Goal: Task Accomplishment & Management: Manage account settings

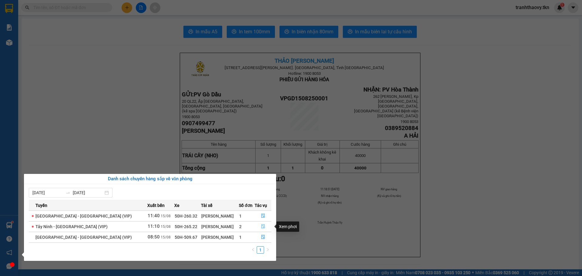
click at [261, 227] on icon "file-done" at bounding box center [263, 226] width 4 height 4
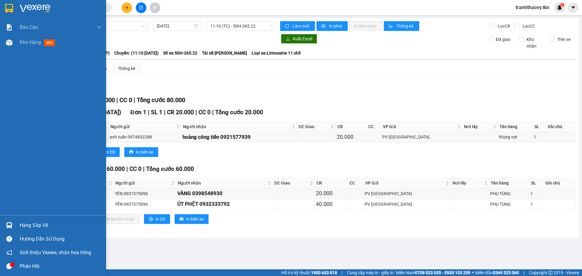
click at [26, 226] on div "Hàng sắp về" at bounding box center [61, 225] width 82 height 9
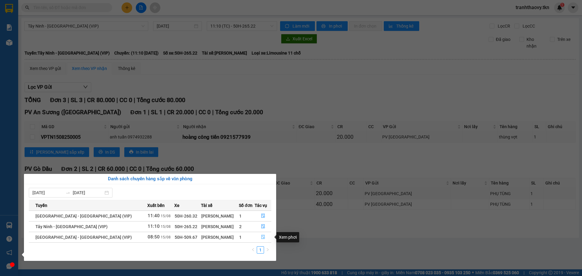
click at [261, 237] on icon "file-done" at bounding box center [263, 237] width 4 height 4
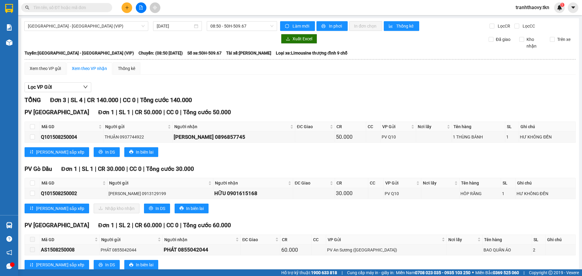
scroll to position [17, 0]
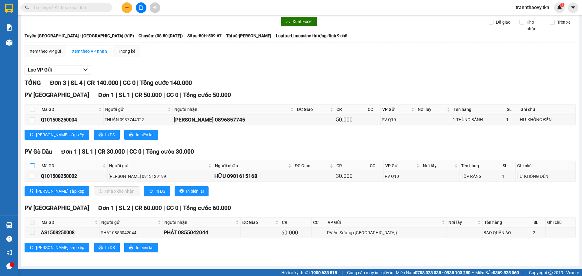
click at [32, 165] on input "checkbox" at bounding box center [32, 165] width 5 height 5
checkbox input "true"
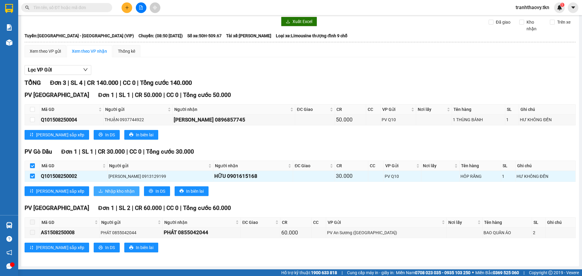
click at [105, 189] on span "Nhập kho nhận" at bounding box center [119, 191] width 29 height 7
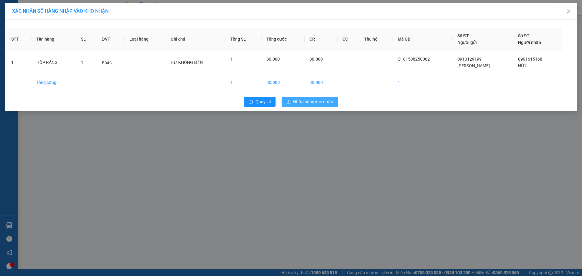
click at [320, 101] on span "Nhập hàng kho nhận" at bounding box center [313, 101] width 40 height 7
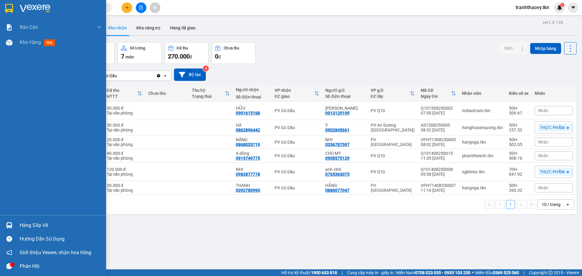
click at [36, 225] on div "Hàng sắp về" at bounding box center [61, 225] width 82 height 9
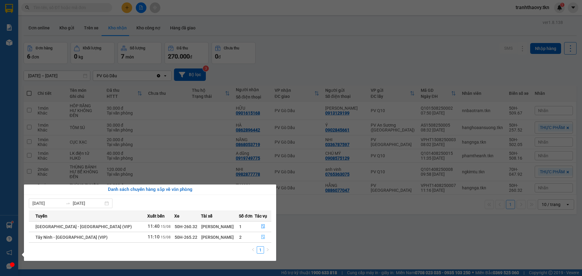
click at [261, 235] on icon "file-done" at bounding box center [263, 237] width 4 height 4
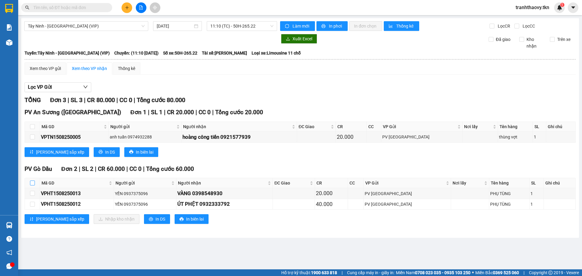
click at [33, 183] on input "checkbox" at bounding box center [32, 183] width 5 height 5
checkbox input "true"
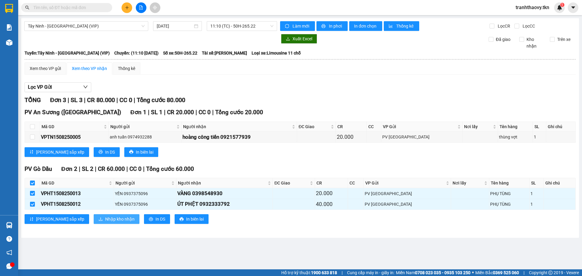
click at [105, 218] on span "Nhập kho nhận" at bounding box center [119, 219] width 29 height 7
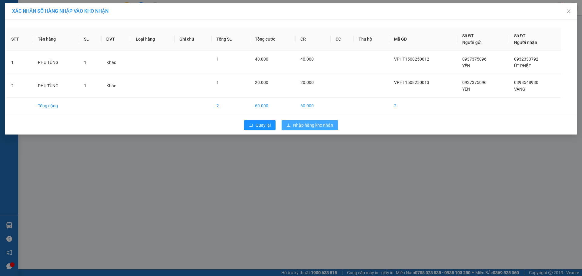
click at [307, 125] on span "Nhập hàng kho nhận" at bounding box center [313, 125] width 40 height 7
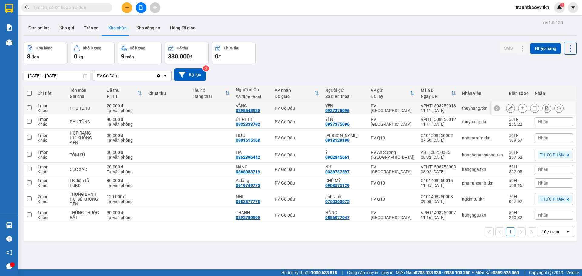
click at [28, 106] on input "checkbox" at bounding box center [29, 107] width 5 height 5
checkbox input "true"
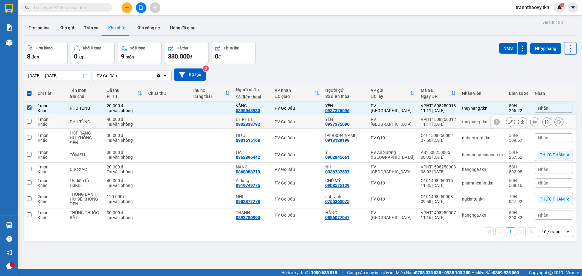
click at [27, 121] on input "checkbox" at bounding box center [29, 121] width 5 height 5
checkbox input "true"
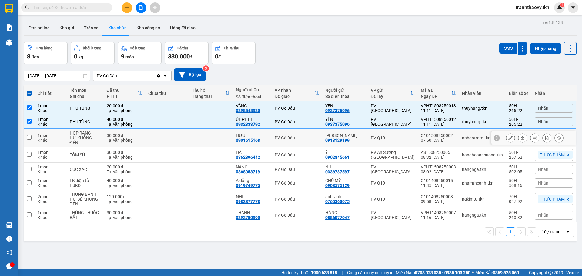
click at [29, 135] on input "checkbox" at bounding box center [29, 137] width 5 height 5
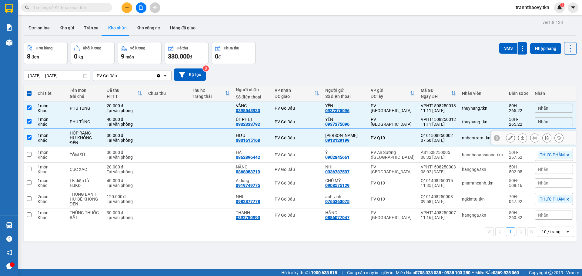
click at [31, 137] on input "checkbox" at bounding box center [29, 137] width 5 height 5
click at [29, 137] on input "checkbox" at bounding box center [29, 137] width 5 height 5
click at [30, 136] on input "checkbox" at bounding box center [29, 137] width 5 height 5
checkbox input "false"
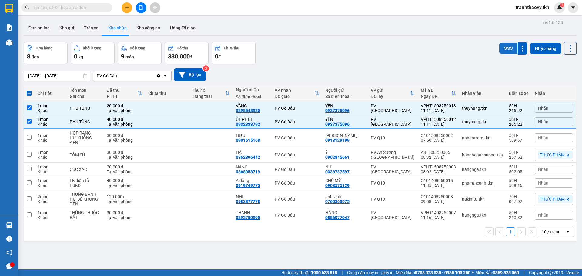
click at [507, 47] on button "SMS" at bounding box center [508, 48] width 18 height 11
click at [28, 109] on input "checkbox" at bounding box center [29, 107] width 5 height 5
checkbox input "false"
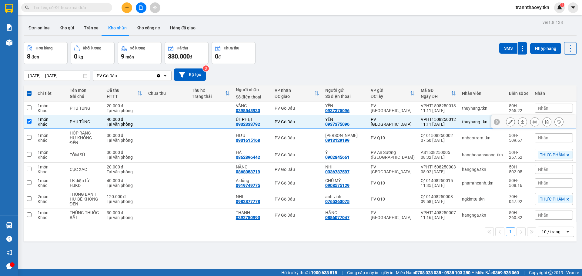
click at [31, 121] on input "checkbox" at bounding box center [29, 121] width 5 height 5
checkbox input "false"
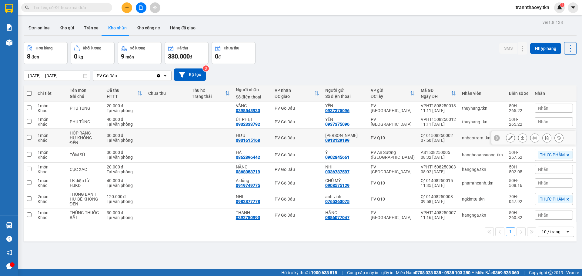
click at [30, 137] on td at bounding box center [29, 138] width 11 height 18
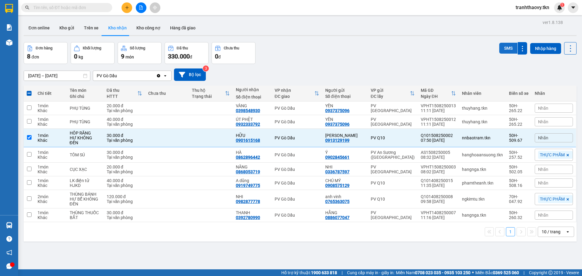
click at [506, 45] on button "SMS" at bounding box center [508, 48] width 18 height 11
click at [30, 135] on input "checkbox" at bounding box center [29, 137] width 5 height 5
checkbox input "false"
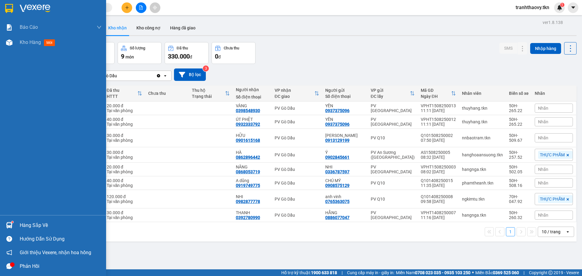
click at [25, 225] on div "Hàng sắp về" at bounding box center [61, 225] width 82 height 9
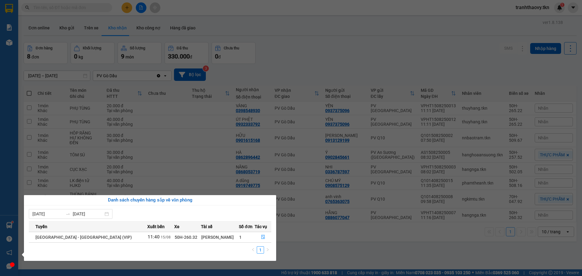
click at [306, 248] on section "Kết quả tìm kiếm ( 0 ) Bộ lọc No Data tranhthaovy.tkn 1 Báo cáo Mẫu 1: Báo cáo …" at bounding box center [291, 138] width 582 height 276
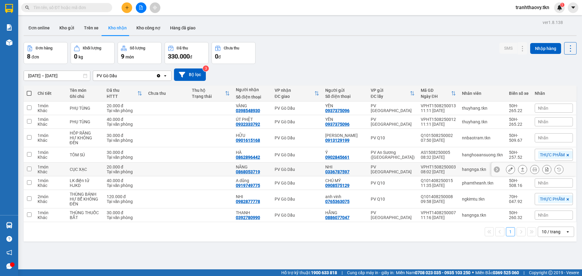
click at [28, 167] on input "checkbox" at bounding box center [29, 169] width 5 height 5
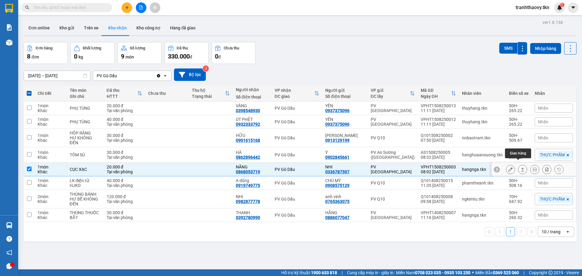
click at [521, 168] on icon at bounding box center [522, 170] width 3 height 4
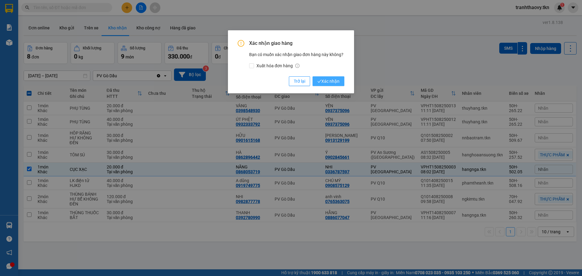
click at [329, 84] on span "Xác nhận" at bounding box center [328, 81] width 22 height 7
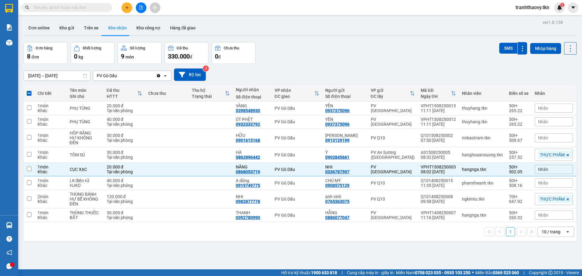
checkbox input "false"
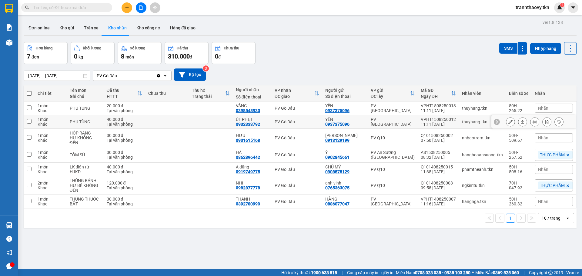
click at [28, 121] on input "checkbox" at bounding box center [29, 121] width 5 height 5
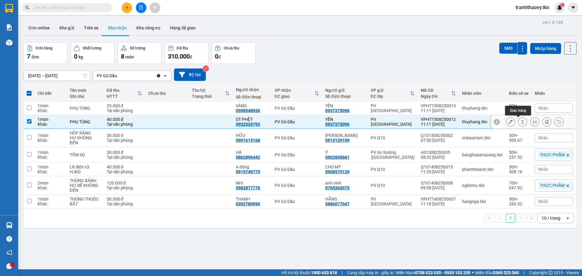
click at [520, 123] on icon at bounding box center [522, 122] width 4 height 4
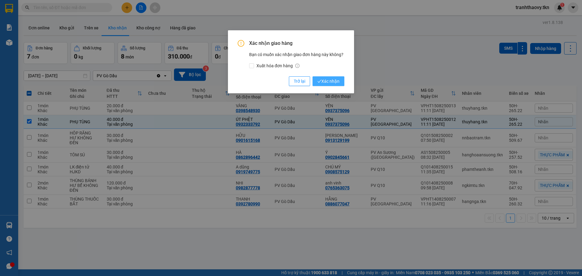
click at [337, 81] on span "Xác nhận" at bounding box center [328, 81] width 22 height 7
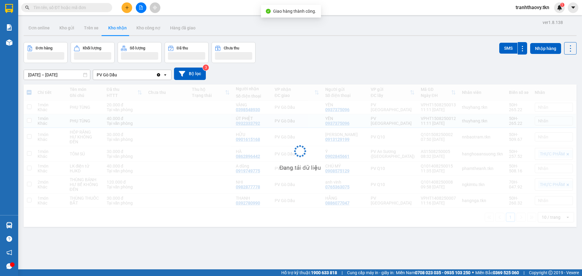
checkbox input "false"
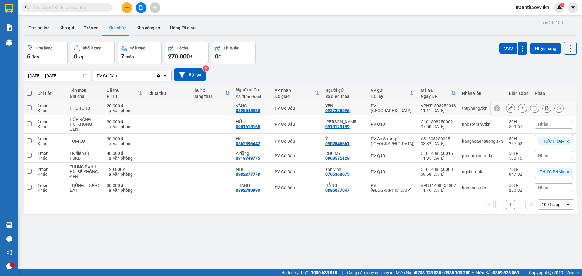
click at [30, 108] on input "checkbox" at bounding box center [29, 107] width 5 height 5
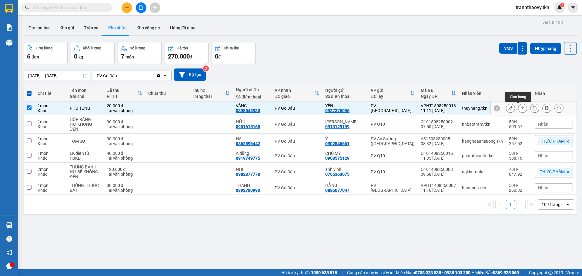
click at [518, 108] on button at bounding box center [522, 108] width 8 height 11
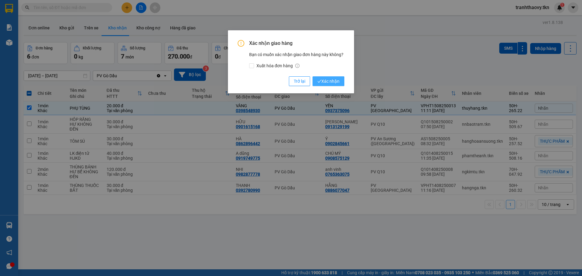
click at [327, 78] on span "Xác nhận" at bounding box center [328, 81] width 22 height 7
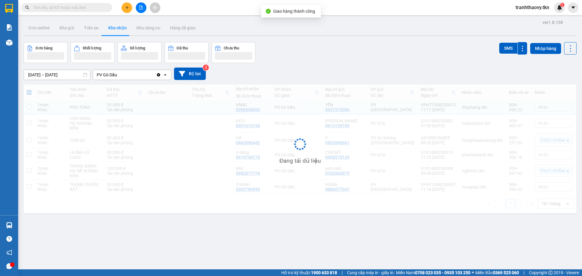
checkbox input "false"
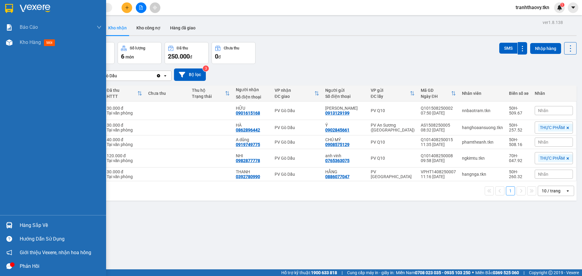
click at [34, 224] on div "Hàng sắp về" at bounding box center [61, 225] width 82 height 9
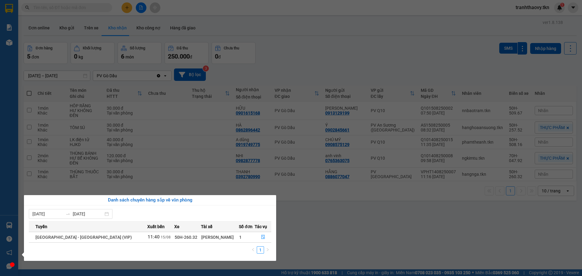
click at [356, 233] on section "Kết quả tìm kiếm ( 0 ) Bộ lọc No Data tranhthaovy.tkn 1 Báo cáo Mẫu 1: Báo cáo …" at bounding box center [291, 138] width 582 height 276
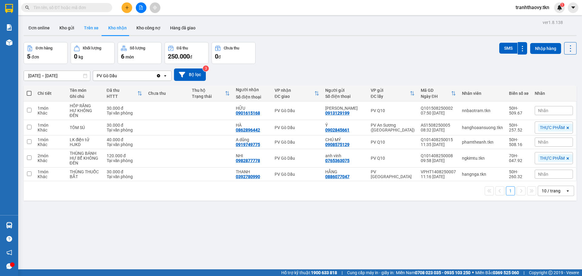
click at [85, 26] on button "Trên xe" at bounding box center [91, 28] width 24 height 15
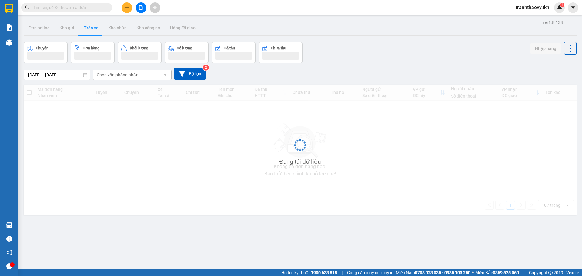
type input "[DATE] – [DATE]"
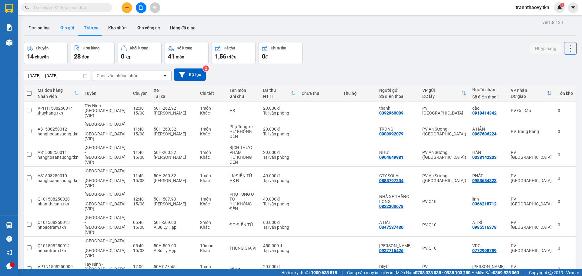
click at [66, 26] on button "Kho gửi" at bounding box center [67, 28] width 25 height 15
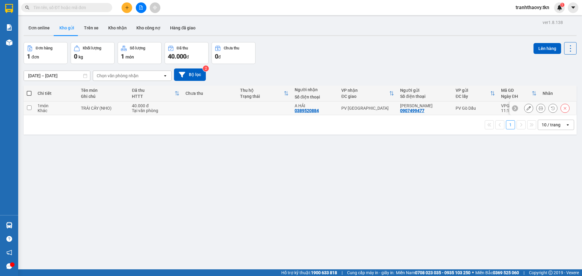
click at [30, 108] on input "checkbox" at bounding box center [29, 107] width 5 height 5
checkbox input "true"
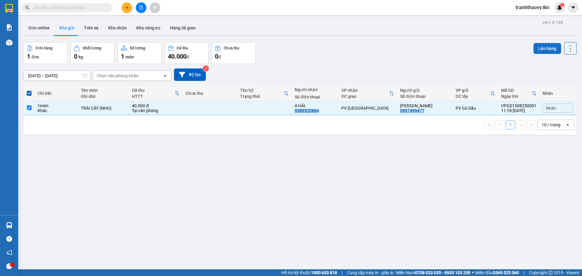
click at [535, 46] on button "Lên hàng" at bounding box center [547, 48] width 28 height 11
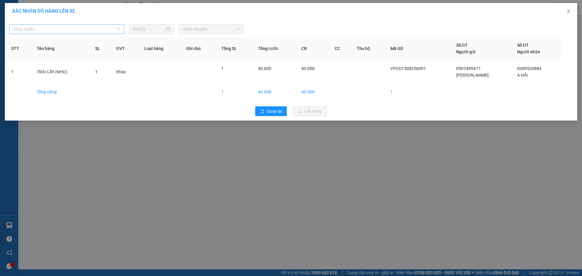
click at [102, 28] on span "Chọn tuyến" at bounding box center [67, 29] width 108 height 9
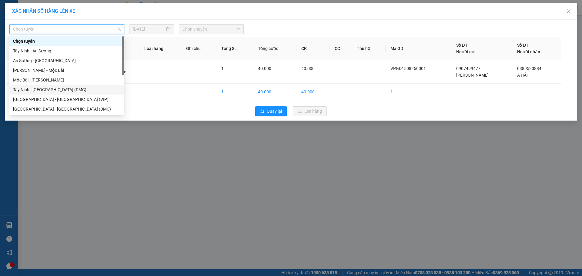
scroll to position [10, 0]
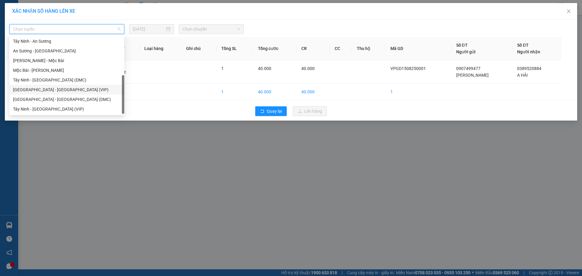
click at [45, 88] on div "[GEOGRAPHIC_DATA] - [GEOGRAPHIC_DATA] (VIP)" at bounding box center [67, 89] width 108 height 7
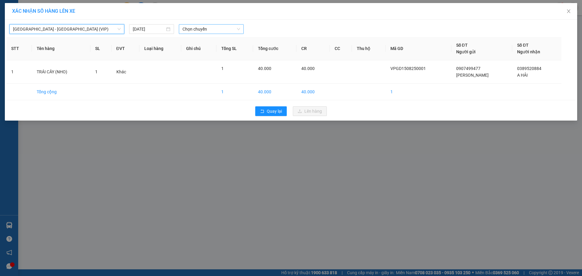
click at [204, 28] on span "Chọn chuyến" at bounding box center [211, 29] width 58 height 9
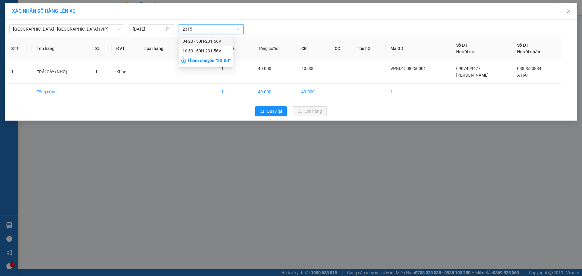
type input "23156"
click at [191, 51] on div "10:50 - 50H-231.56V" at bounding box center [205, 51] width 47 height 7
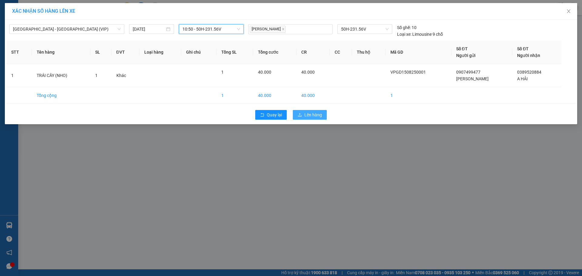
click at [317, 115] on span "Lên hàng" at bounding box center [313, 114] width 18 height 7
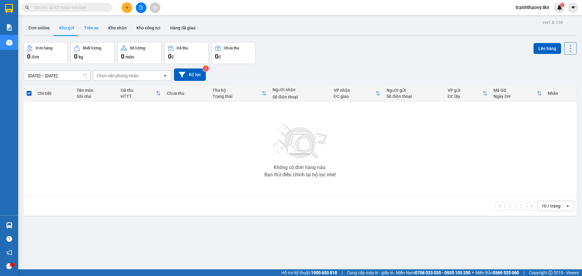
click at [90, 26] on button "Trên xe" at bounding box center [91, 28] width 24 height 15
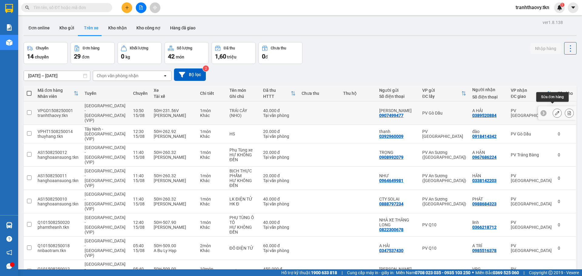
click at [555, 111] on icon at bounding box center [557, 113] width 4 height 4
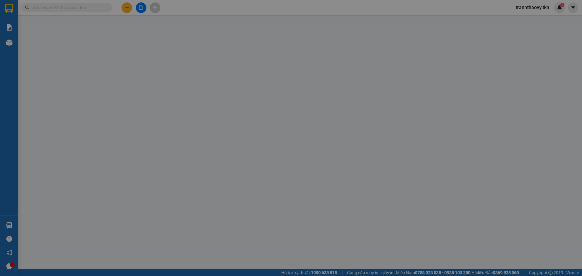
type input "0907499477"
type input "[PERSON_NAME]"
type input "0389520884"
type input "A HẢI"
type input "40.000"
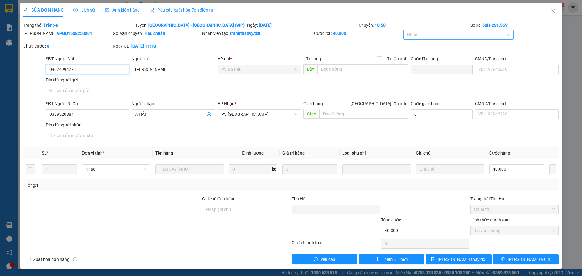
click at [479, 32] on div at bounding box center [455, 34] width 101 height 7
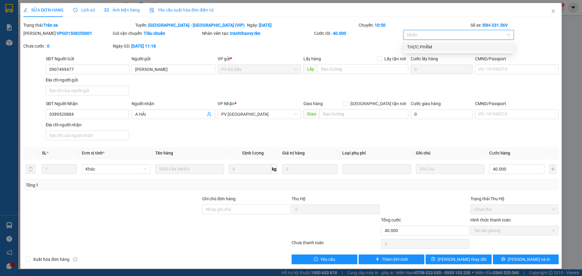
click at [430, 47] on div "THỰC PHẨM" at bounding box center [458, 47] width 103 height 7
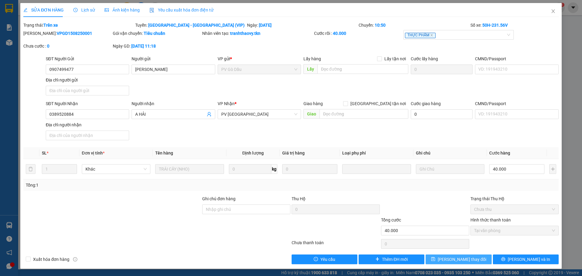
click at [466, 257] on span "[PERSON_NAME] thay đổi" at bounding box center [461, 259] width 48 height 7
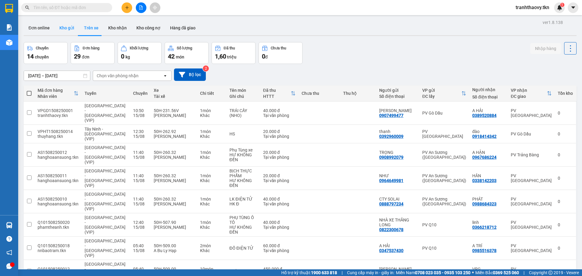
click at [64, 28] on button "Kho gửi" at bounding box center [67, 28] width 25 height 15
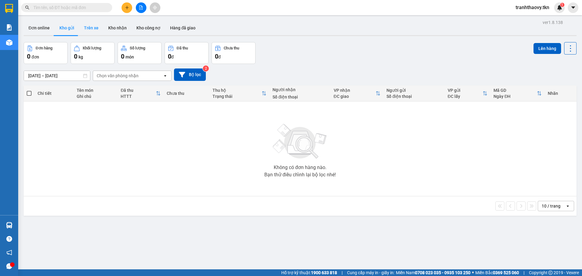
click at [92, 29] on button "Trên xe" at bounding box center [91, 28] width 24 height 15
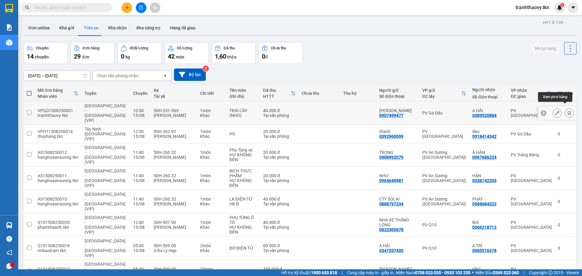
click at [567, 111] on icon at bounding box center [568, 113] width 3 height 4
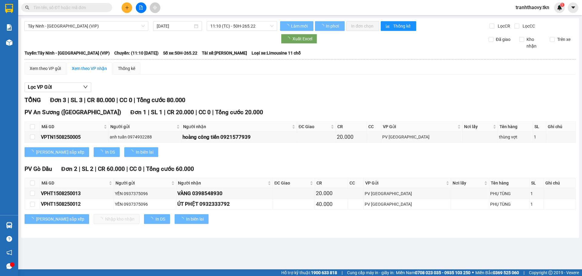
click at [564, 109] on div "PV An Sương ([GEOGRAPHIC_DATA]) Đơn 1 | SL 1 | CR 20.000 | CC 0 | Tổng cước 20.…" at bounding box center [300, 112] width 551 height 9
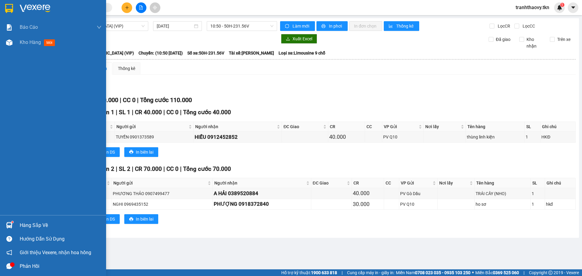
click at [34, 223] on div "Hàng sắp về" at bounding box center [61, 225] width 82 height 9
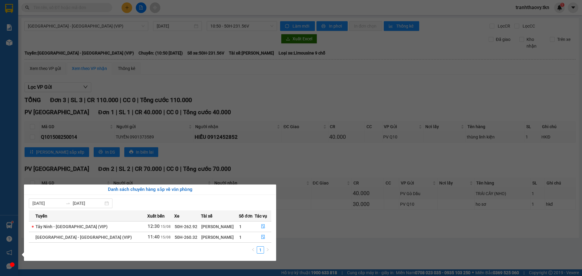
click at [340, 235] on section "Kết quả tìm kiếm ( 0 ) Bộ lọc No Data tranhthaovy.tkn 1 Báo cáo Mẫu 1: Báo cáo …" at bounding box center [291, 138] width 582 height 276
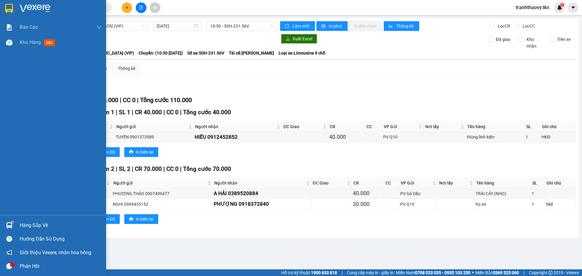
click at [5, 226] on div at bounding box center [9, 225] width 11 height 11
click at [14, 226] on div "Báo cáo Mẫu 1: Báo cáo dòng tiền theo nhân viên Mẫu 2: Thống kê đơn hàng theo n…" at bounding box center [53, 138] width 106 height 276
click at [32, 225] on div "Hàng sắp về" at bounding box center [61, 225] width 82 height 9
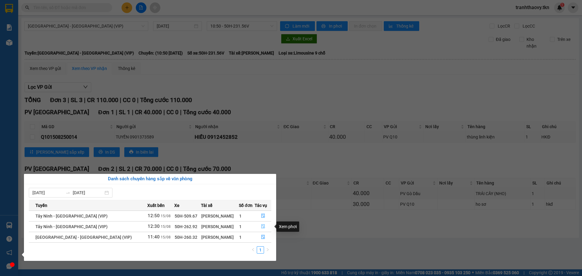
click at [261, 227] on icon "file-done" at bounding box center [263, 226] width 4 height 4
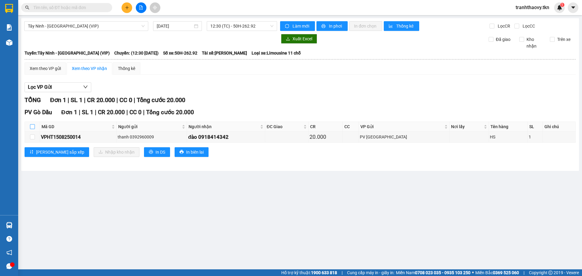
click at [34, 125] on input "checkbox" at bounding box center [32, 126] width 5 height 5
checkbox input "true"
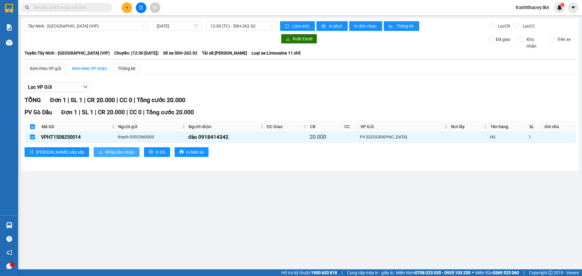
click at [105, 152] on span "Nhập kho nhận" at bounding box center [119, 152] width 29 height 7
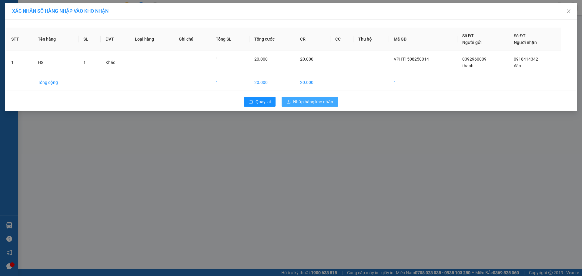
click at [307, 102] on span "Nhập hàng kho nhận" at bounding box center [313, 101] width 40 height 7
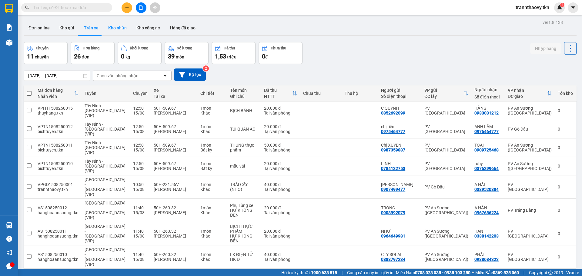
click at [114, 28] on button "Kho nhận" at bounding box center [117, 28] width 28 height 15
type input "[DATE] – [DATE]"
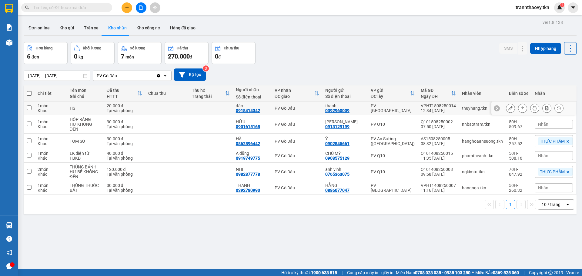
click at [28, 108] on input "checkbox" at bounding box center [29, 107] width 5 height 5
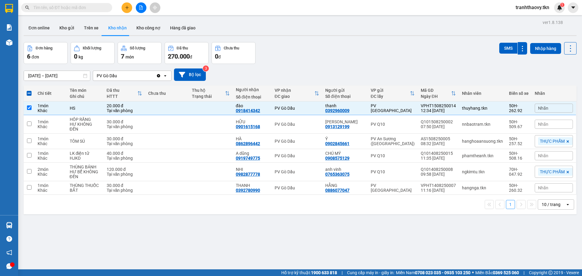
click at [461, 36] on div at bounding box center [300, 35] width 553 height 1
click at [502, 48] on button "SMS" at bounding box center [508, 48] width 18 height 11
click at [29, 105] on td at bounding box center [29, 108] width 11 height 14
checkbox input "false"
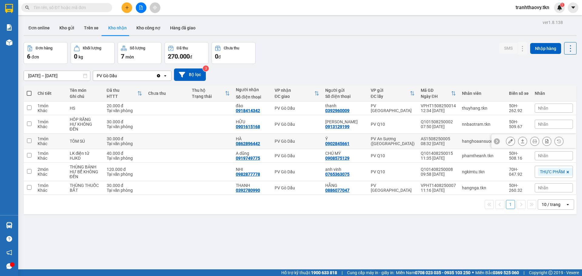
click at [28, 138] on input "checkbox" at bounding box center [29, 140] width 5 height 5
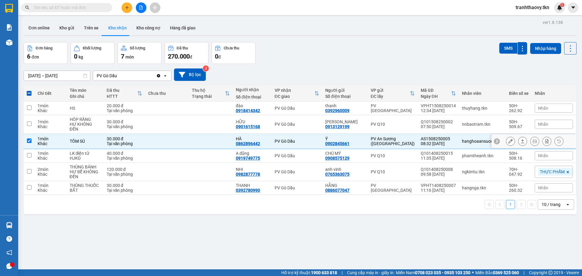
click at [520, 139] on icon at bounding box center [522, 141] width 4 height 4
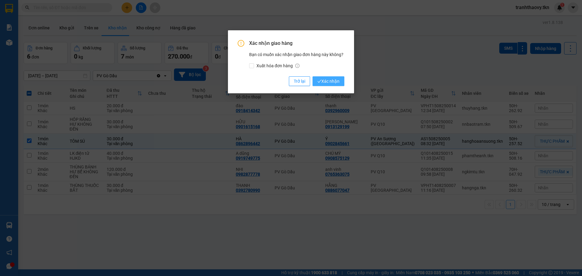
click at [338, 78] on span "Xác nhận" at bounding box center [328, 81] width 22 height 7
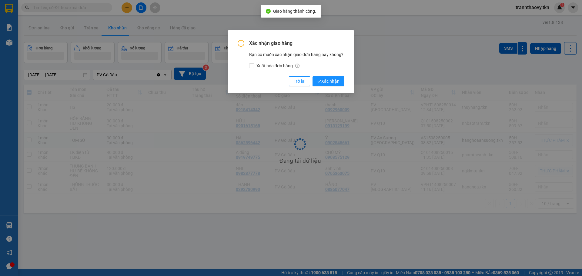
checkbox input "false"
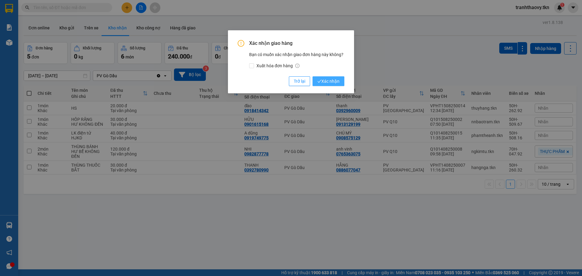
click at [334, 82] on span "Xác nhận" at bounding box center [328, 81] width 22 height 7
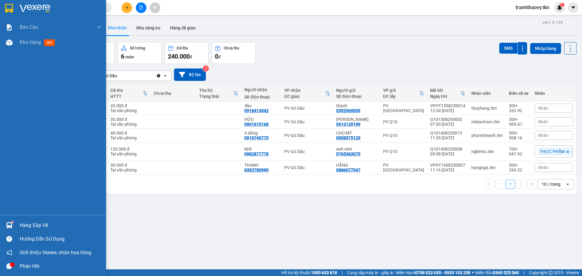
click at [29, 223] on div "Hàng sắp về" at bounding box center [61, 225] width 82 height 9
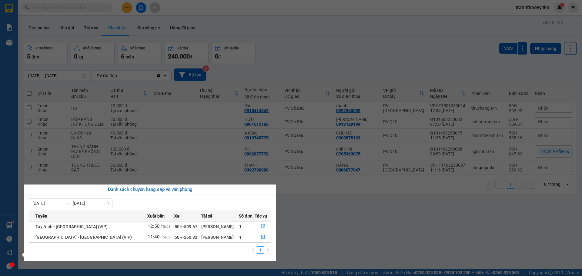
drag, startPoint x: 264, startPoint y: 225, endPoint x: 266, endPoint y: 229, distance: 4.5
click at [263, 225] on button "button" at bounding box center [263, 227] width 16 height 10
click at [260, 227] on main "ver 1.8.138 Đơn online Kho gửi Trên xe Kho nhận Kho công nợ Hàng đã giao Đơn hà…" at bounding box center [291, 134] width 582 height 269
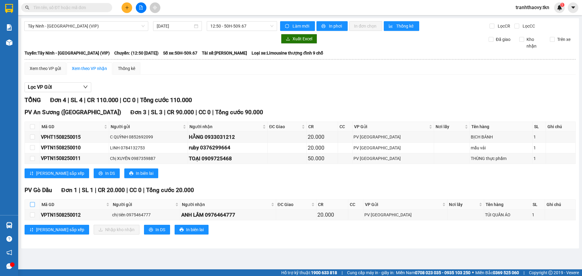
click at [33, 205] on input "checkbox" at bounding box center [32, 204] width 5 height 5
checkbox input "true"
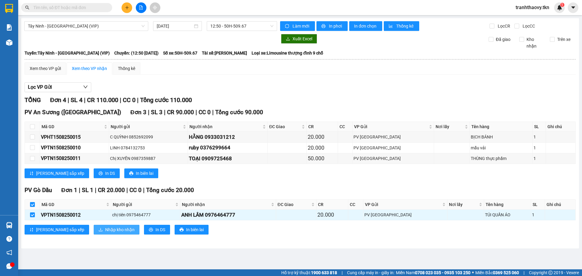
click at [105, 230] on span "Nhập kho nhận" at bounding box center [119, 229] width 29 height 7
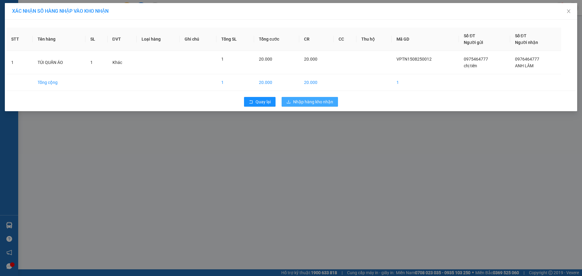
click at [315, 102] on span "Nhập hàng kho nhận" at bounding box center [313, 101] width 40 height 7
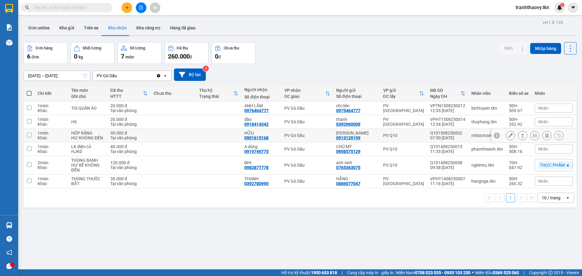
click at [31, 136] on input "checkbox" at bounding box center [29, 135] width 5 height 5
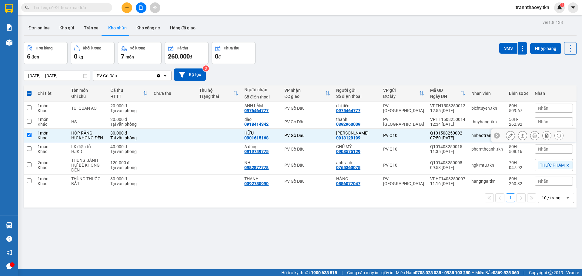
click at [520, 135] on icon at bounding box center [522, 135] width 4 height 4
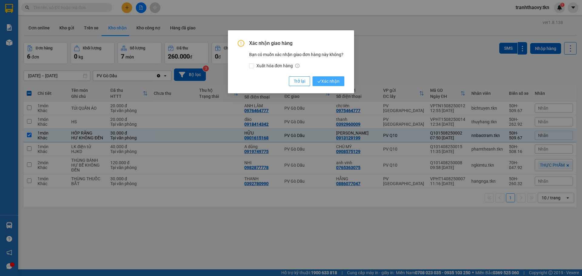
click at [337, 83] on span "Xác nhận" at bounding box center [328, 81] width 22 height 7
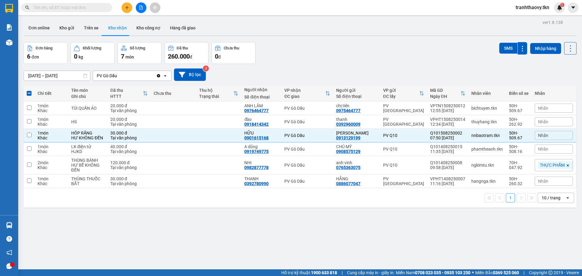
checkbox input "false"
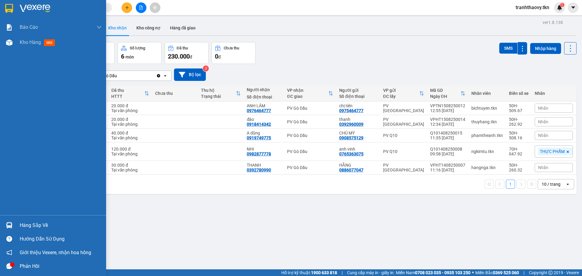
click at [35, 224] on div "Hàng sắp về" at bounding box center [61, 225] width 82 height 9
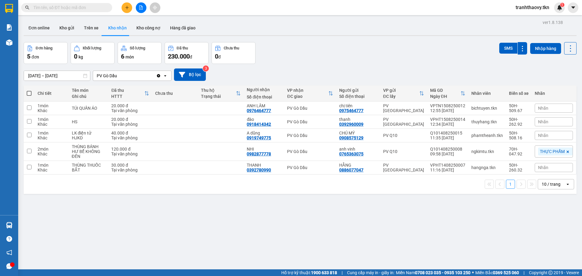
click at [331, 225] on section "Kết quả tìm kiếm ( 0 ) Bộ lọc No Data tranhthaovy.tkn 1 Báo cáo Mẫu 1: Báo cáo …" at bounding box center [291, 138] width 582 height 276
click at [29, 108] on input "checkbox" at bounding box center [29, 107] width 5 height 5
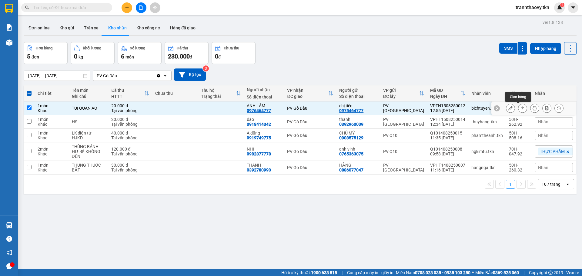
click at [520, 108] on icon at bounding box center [522, 108] width 4 height 4
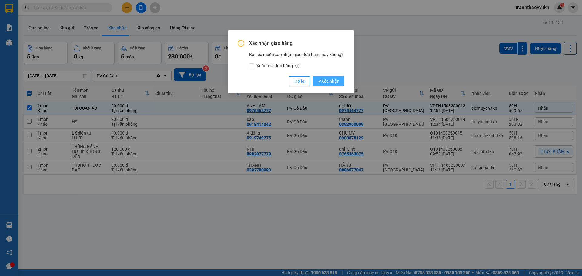
click at [340, 79] on button "Xác nhận" at bounding box center [328, 81] width 32 height 10
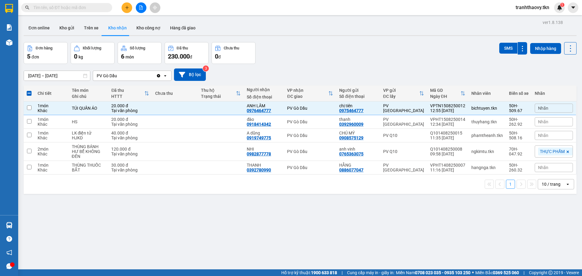
checkbox input "false"
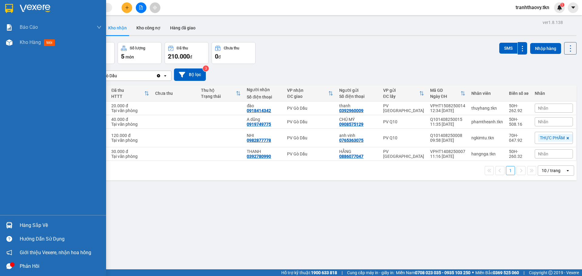
click at [40, 222] on div "Hàng sắp về" at bounding box center [61, 225] width 82 height 9
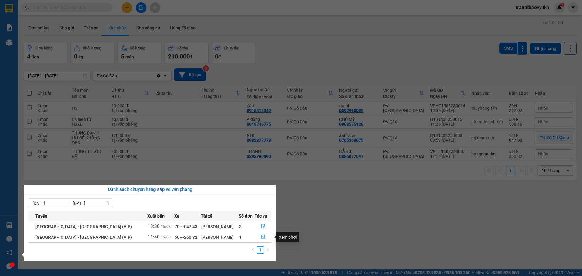
click at [261, 238] on icon "file-done" at bounding box center [263, 237] width 4 height 4
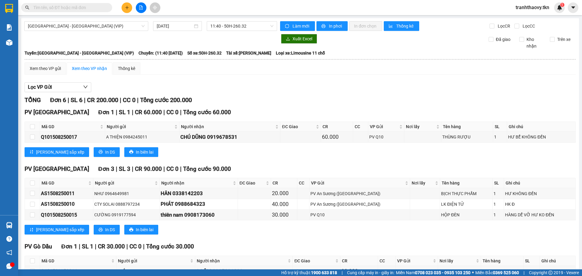
scroll to position [95, 0]
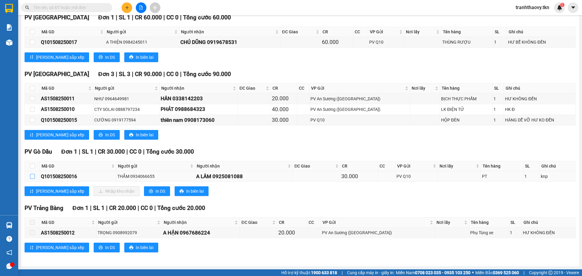
click at [31, 176] on input "checkbox" at bounding box center [32, 176] width 5 height 5
checkbox input "true"
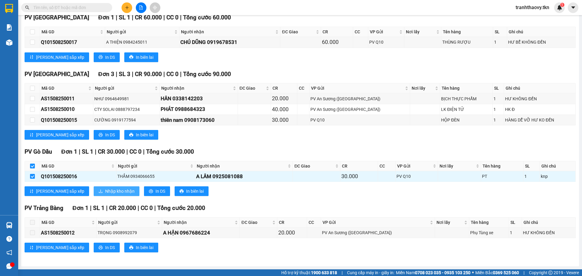
click at [105, 192] on span "Nhập kho nhận" at bounding box center [119, 191] width 29 height 7
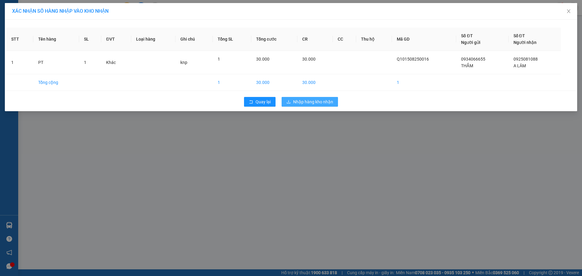
click at [299, 100] on span "Nhập hàng kho nhận" at bounding box center [313, 101] width 40 height 7
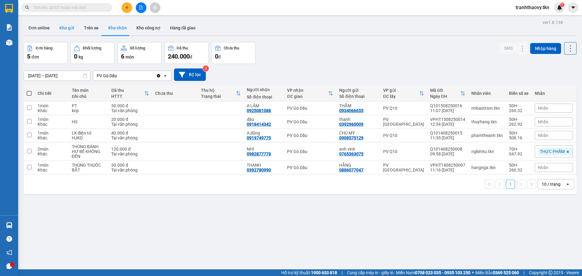
click at [68, 30] on button "Kho gửi" at bounding box center [67, 28] width 25 height 15
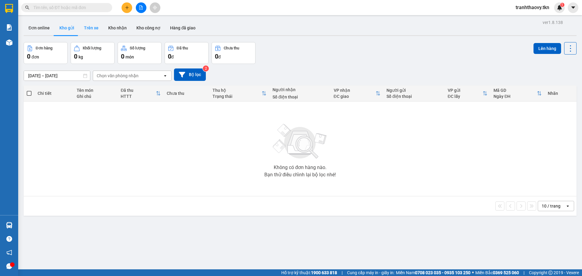
click at [86, 24] on button "Trên xe" at bounding box center [91, 28] width 24 height 15
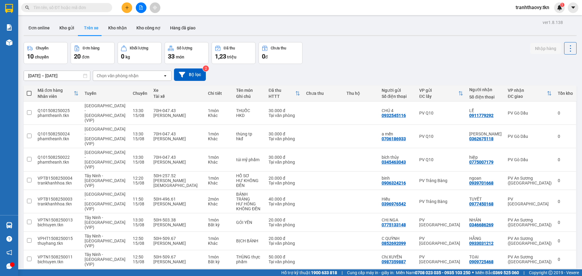
scroll to position [28, 0]
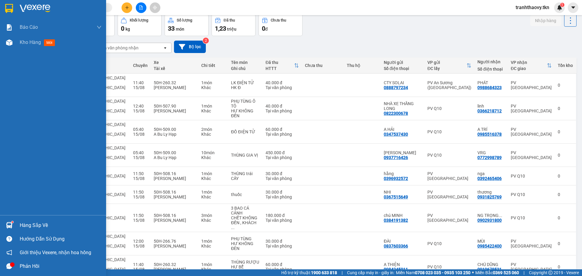
click at [19, 225] on div "Hàng sắp về" at bounding box center [53, 225] width 106 height 14
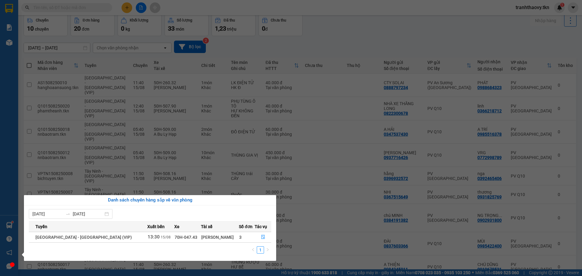
click at [339, 259] on section "Kết quả tìm kiếm ( 0 ) Bộ lọc No Data tranhthaovy.tkn 1 Báo cáo Mẫu 1: Báo cáo …" at bounding box center [291, 138] width 582 height 276
click at [238, 264] on div "HƯ BỂ KHÔNG ĐỀN" at bounding box center [245, 269] width 28 height 10
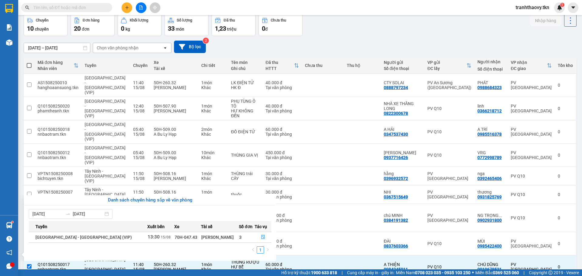
checkbox input "true"
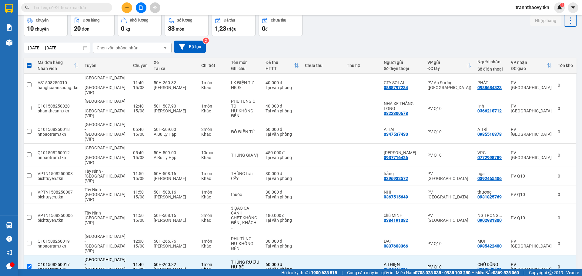
checkbox input "true"
click at [29, 264] on input "checkbox" at bounding box center [29, 266] width 5 height 5
checkbox input "false"
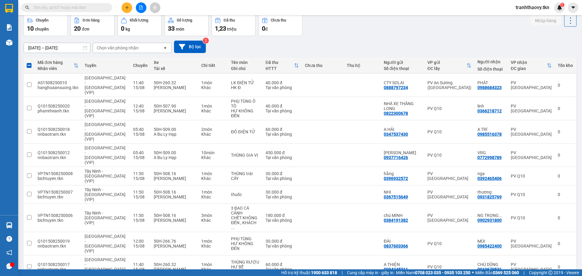
checkbox input "false"
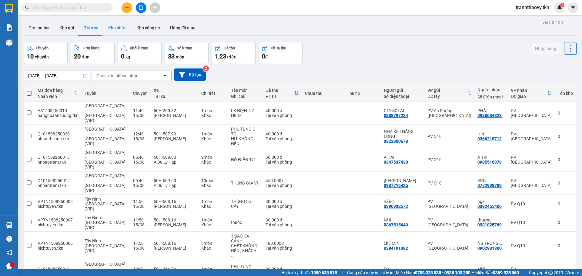
click at [111, 26] on button "Kho nhận" at bounding box center [117, 28] width 28 height 15
type input "[DATE] – [DATE]"
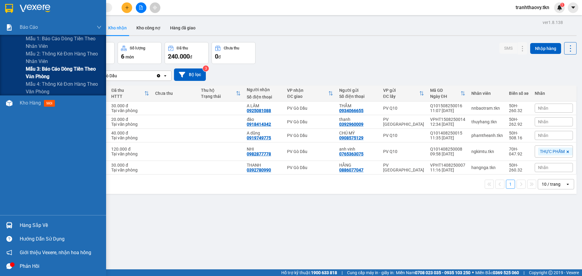
click at [45, 68] on span "Mẫu 3: Báo cáo dòng tiền theo văn phòng" at bounding box center [64, 72] width 76 height 15
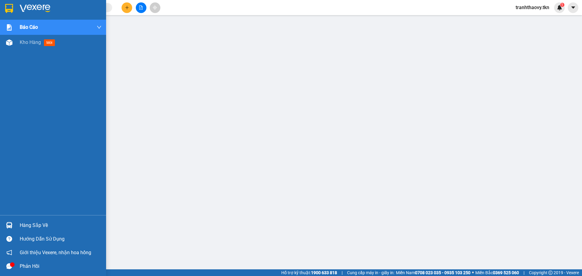
click at [38, 227] on div "Hàng sắp về" at bounding box center [61, 225] width 82 height 9
click at [29, 45] on span "Kho hàng" at bounding box center [30, 42] width 21 height 6
click at [32, 40] on span "Kho hàng" at bounding box center [30, 42] width 21 height 6
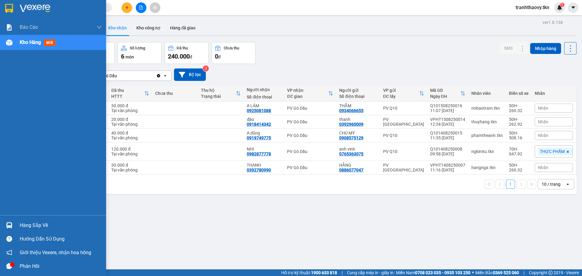
click at [32, 223] on div "Hàng sắp về" at bounding box center [61, 225] width 82 height 9
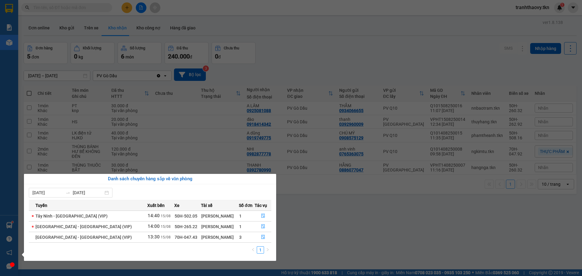
click at [331, 212] on section "Kết quả tìm kiếm ( 0 ) Bộ lọc No Data tranhthaovy.tkn 1 Báo cáo Mẫu 1: Báo cáo …" at bounding box center [291, 138] width 582 height 276
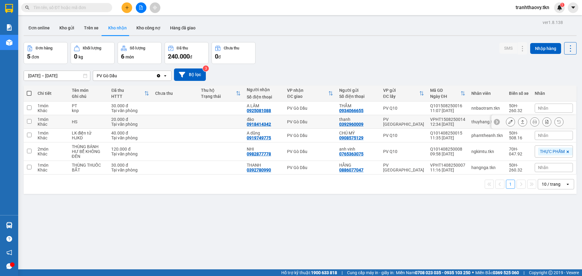
click at [28, 121] on input "checkbox" at bounding box center [29, 121] width 5 height 5
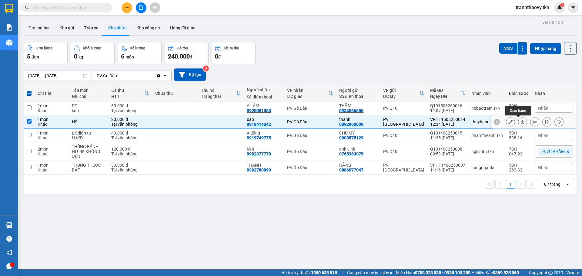
click at [520, 120] on icon at bounding box center [522, 122] width 4 height 4
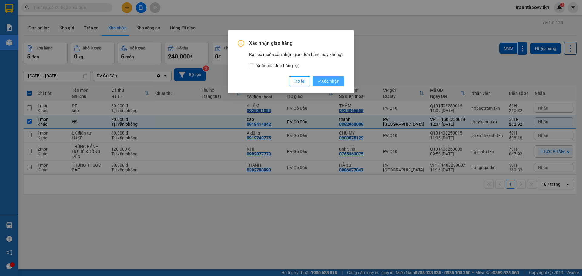
click at [333, 80] on span "Xác nhận" at bounding box center [328, 81] width 22 height 7
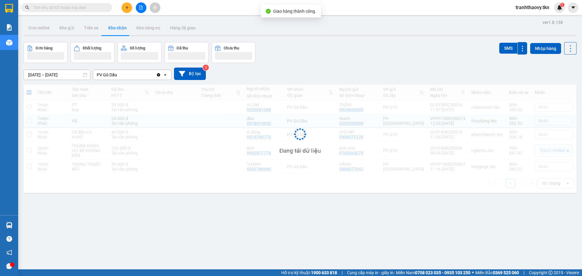
checkbox input "false"
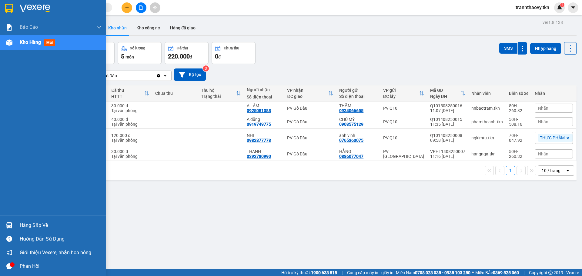
click at [40, 228] on div "Hàng sắp về" at bounding box center [61, 225] width 82 height 9
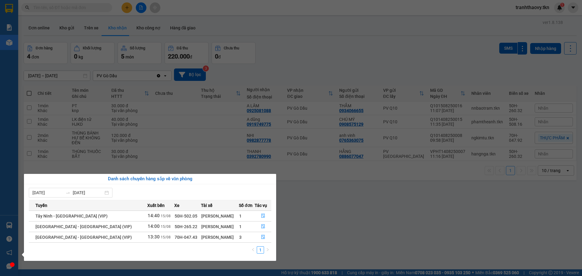
click at [325, 214] on section "Kết quả tìm kiếm ( 0 ) Bộ lọc No Data tranhthaovy.tkn 1 Báo cáo Mẫu 1: Báo cáo …" at bounding box center [291, 138] width 582 height 276
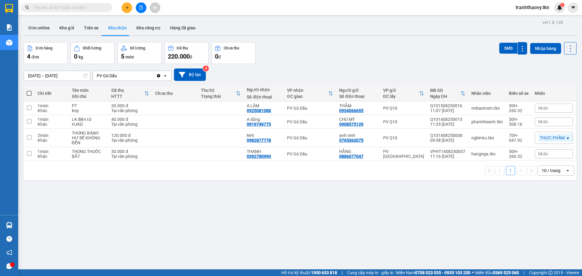
click at [128, 8] on icon "plus" at bounding box center [127, 7] width 4 height 4
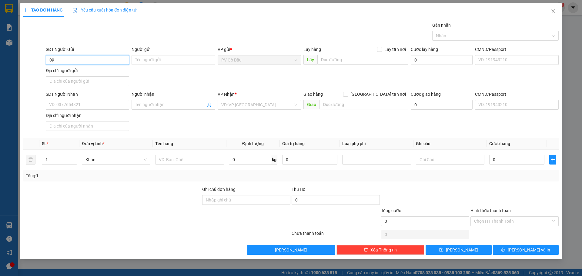
type input "0"
type input "0328306292"
click at [161, 62] on input "Người gửi" at bounding box center [172, 60] width 83 height 10
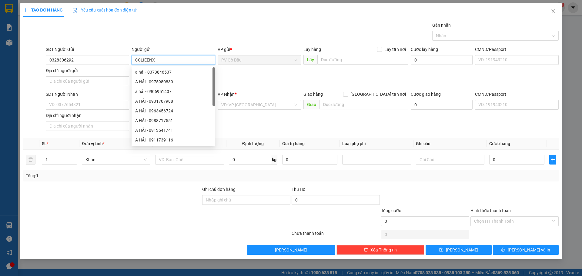
click at [181, 59] on input "CCLIEENX" at bounding box center [172, 60] width 83 height 10
type input "C"
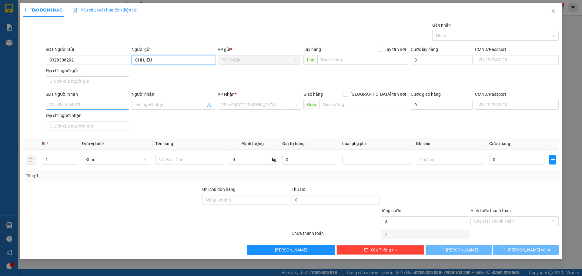
type input "CHỊ LIỄU"
click at [57, 105] on input "SĐT Người Nhận" at bounding box center [87, 105] width 83 height 10
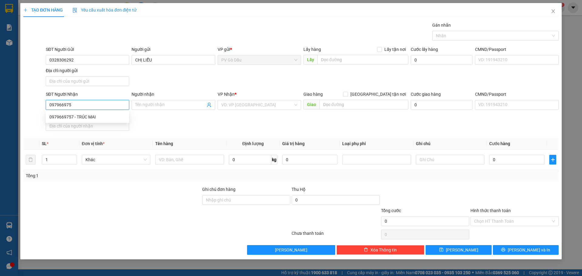
type input "0979669757"
click at [71, 114] on div "0979669757 - TRÚC MAI" at bounding box center [87, 117] width 76 height 7
type input "TRÚC MAI"
type input "30.000"
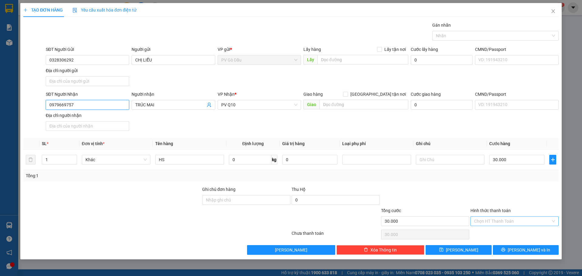
click at [484, 216] on div "Chọn HT Thanh Toán" at bounding box center [514, 221] width 88 height 10
type input "0979669757"
click at [491, 220] on input "Hình thức thanh toán" at bounding box center [512, 221] width 77 height 9
click at [492, 221] on input "Hình thức thanh toán" at bounding box center [512, 221] width 77 height 9
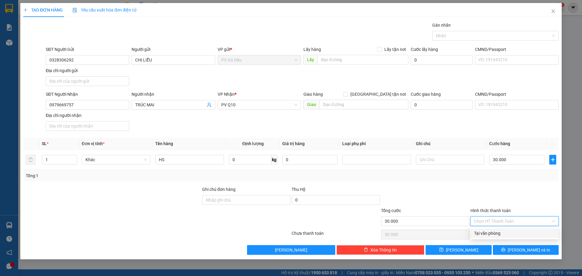
click at [493, 231] on div "Tại văn phòng" at bounding box center [514, 233] width 81 height 7
type input "0"
click at [493, 220] on span "Tại văn phòng" at bounding box center [514, 221] width 81 height 9
click at [486, 232] on div "Tại văn phòng" at bounding box center [514, 233] width 81 height 7
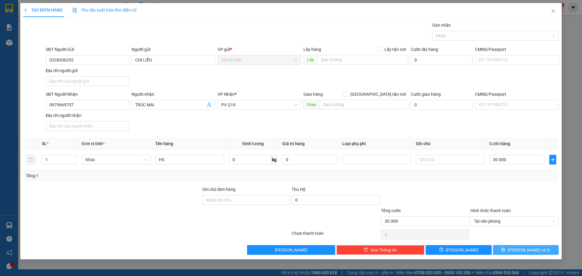
click at [533, 249] on span "[PERSON_NAME] và In" at bounding box center [528, 250] width 42 height 7
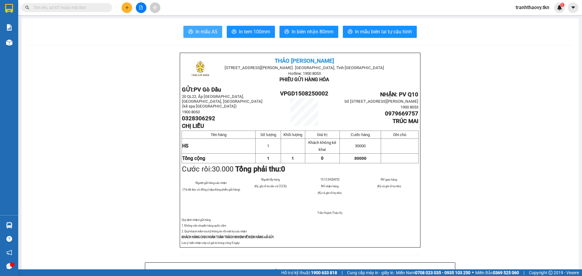
click at [203, 31] on span "In mẫu A5" at bounding box center [206, 32] width 22 height 8
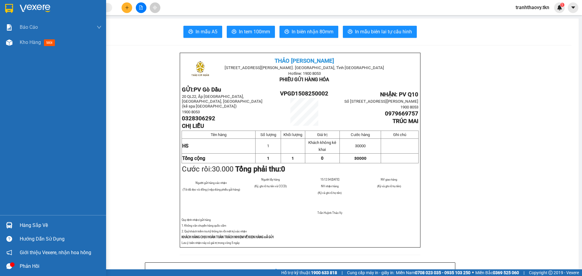
click at [34, 226] on div "Hàng sắp về" at bounding box center [61, 225] width 82 height 9
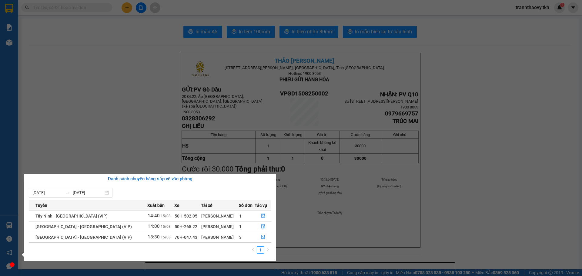
click at [464, 200] on section "Kết quả tìm kiếm ( 0 ) Bộ lọc No Data tranhthaovy.tkn 1 Báo cáo Mẫu 1: Báo cáo …" at bounding box center [291, 138] width 582 height 276
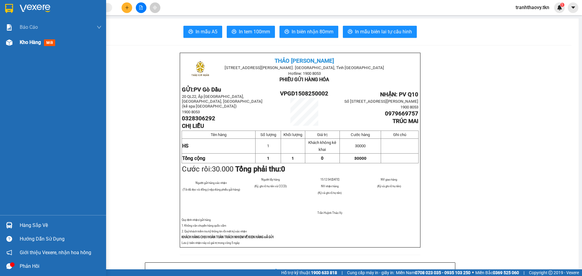
click at [20, 39] on span "Kho hàng" at bounding box center [30, 42] width 21 height 6
click at [33, 44] on span "Kho hàng" at bounding box center [30, 42] width 21 height 6
click at [29, 42] on span "Kho hàng" at bounding box center [30, 42] width 21 height 6
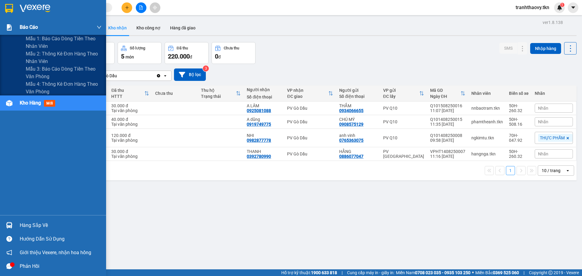
click at [66, 26] on div "Báo cáo" at bounding box center [61, 27] width 82 height 15
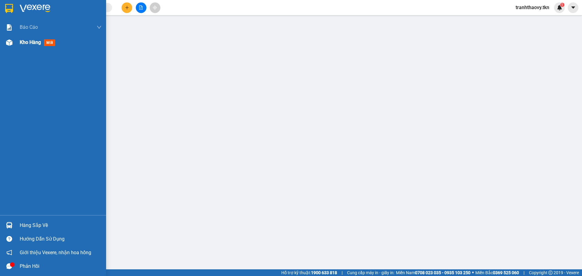
click at [30, 41] on span "Kho hàng" at bounding box center [30, 42] width 21 height 6
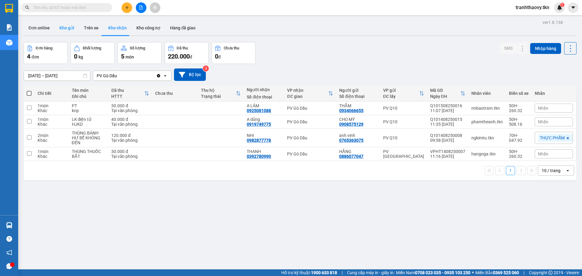
click at [62, 26] on button "Kho gửi" at bounding box center [67, 28] width 25 height 15
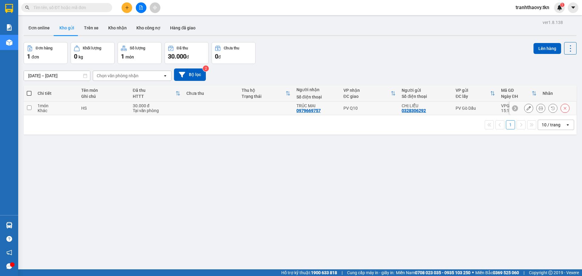
click at [28, 107] on input "checkbox" at bounding box center [29, 107] width 5 height 5
checkbox input "true"
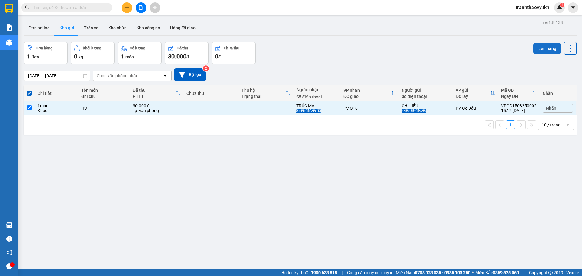
click at [535, 49] on button "Lên hàng" at bounding box center [547, 48] width 28 height 11
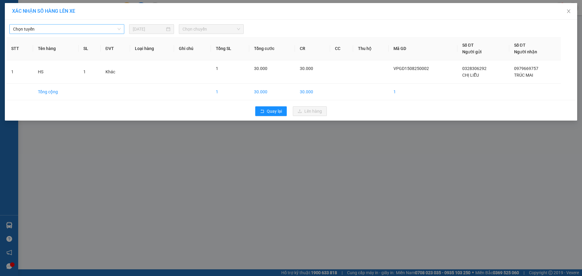
click at [81, 32] on span "Chọn tuyến" at bounding box center [67, 29] width 108 height 9
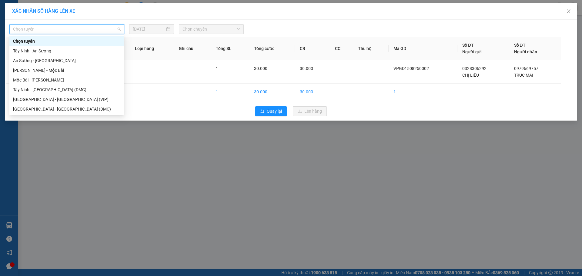
click at [48, 29] on span "Chọn tuyến" at bounding box center [67, 29] width 108 height 9
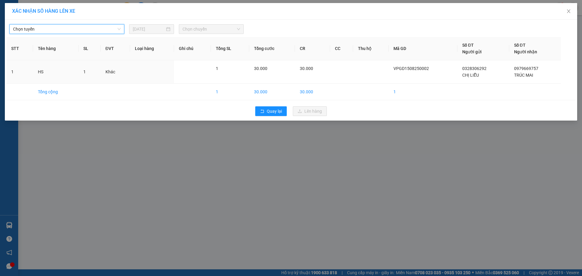
click at [50, 31] on span "Chọn tuyến" at bounding box center [67, 29] width 108 height 9
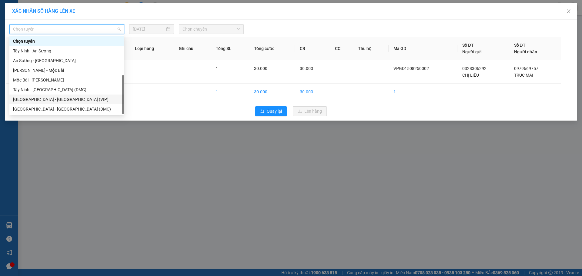
scroll to position [10, 0]
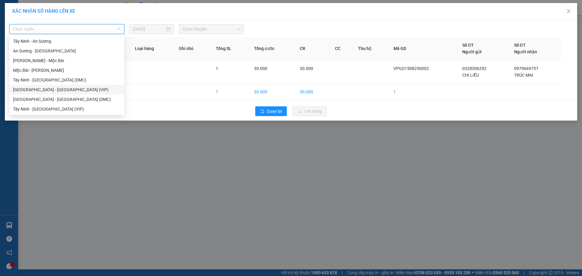
click at [41, 109] on div "Tây Ninh - [GEOGRAPHIC_DATA] (VIP)" at bounding box center [67, 109] width 108 height 7
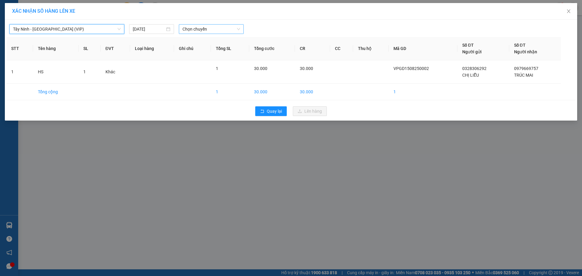
click at [196, 26] on span "Chọn chuyến" at bounding box center [211, 29] width 58 height 9
type input "50205"
click at [204, 59] on div "14:40 (TC) - 50H-502.05" at bounding box center [205, 60] width 47 height 7
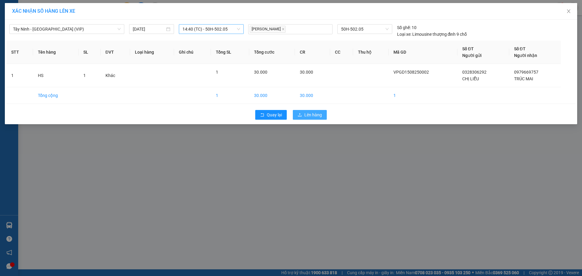
click at [313, 115] on span "Lên hàng" at bounding box center [313, 114] width 18 height 7
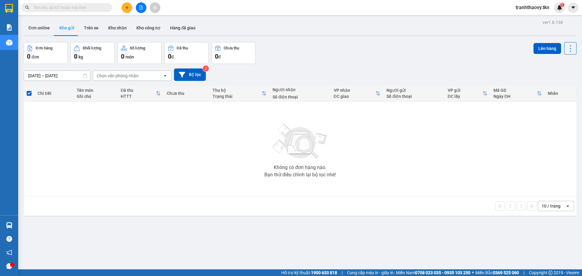
click at [126, 8] on icon "plus" at bounding box center [127, 7] width 4 height 4
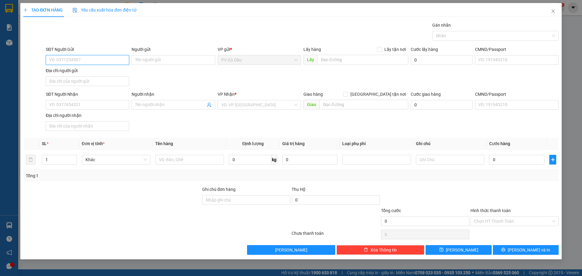
click at [83, 61] on input "SĐT Người Gửi" at bounding box center [87, 60] width 83 height 10
type input "0332990660"
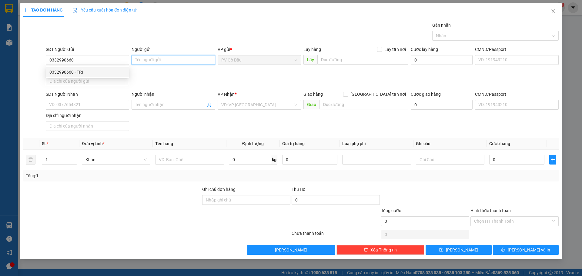
click at [171, 57] on input "Người gửi" at bounding box center [172, 60] width 83 height 10
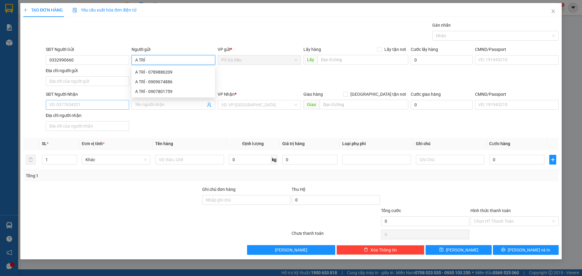
type input "A TRÍ"
click at [89, 105] on input "SĐT Người Nhận" at bounding box center [87, 105] width 83 height 10
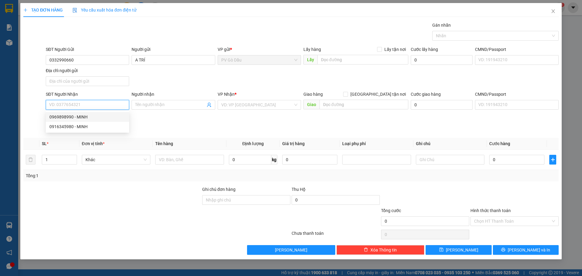
click at [92, 119] on div "0969898990 - MINH" at bounding box center [87, 117] width 76 height 7
type input "0969898990"
type input "MINH"
type input "160.000"
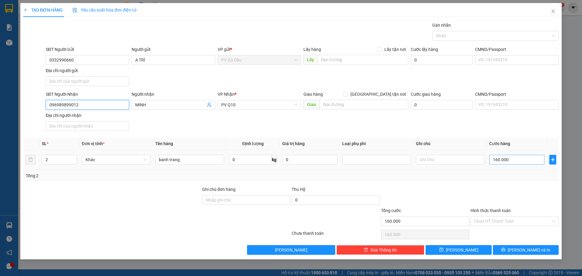
type input "096989899012"
type input "1"
type input "00.001"
type input "12"
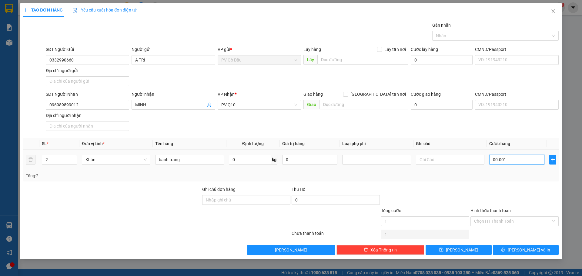
type input "12"
type input "0.000.012"
type input "1"
type input "0.000.001"
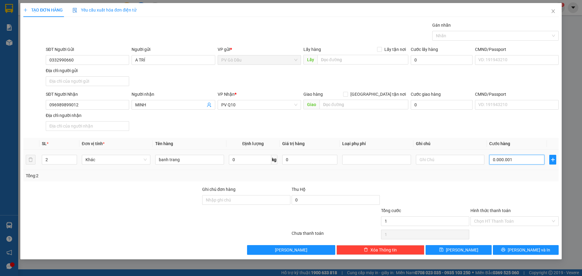
type input "0"
type input "1"
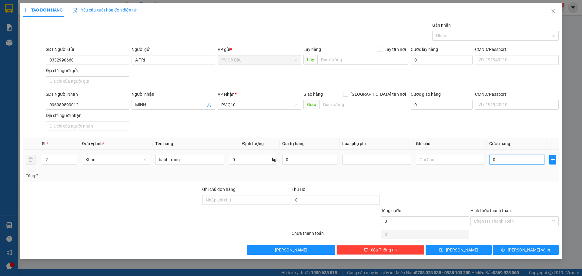
type input "001"
type input "12"
type input "0.012"
type input "120"
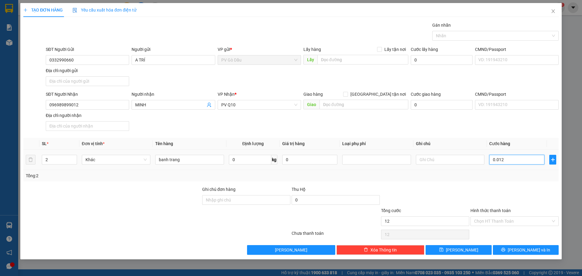
type input "120"
type input "00.120"
type input "1.200"
type input "0.001.200"
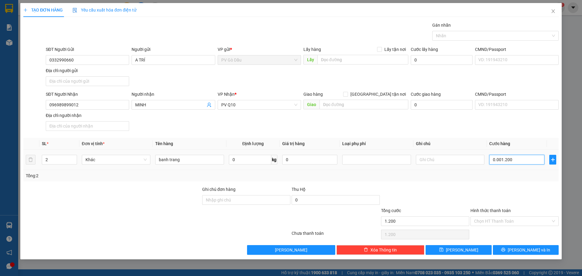
type input "12.000"
type input "000.012.000"
type input "120.000"
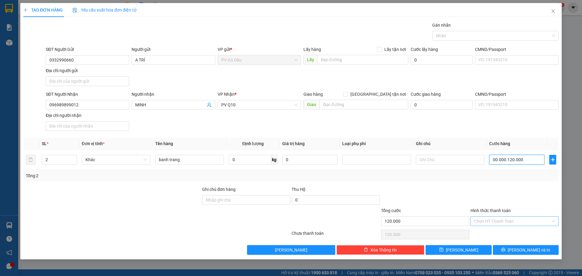
type input "00.120.000"
type input "120.000"
click at [504, 218] on input "Hình thức thanh toán" at bounding box center [512, 221] width 77 height 9
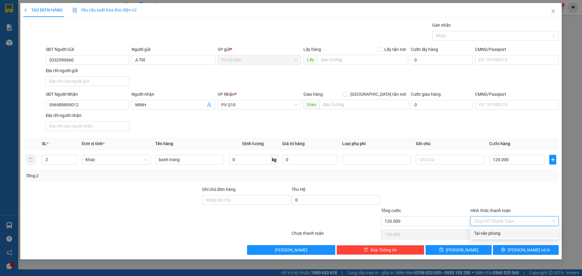
click at [497, 234] on div "Tại văn phòng" at bounding box center [514, 233] width 81 height 7
type input "0"
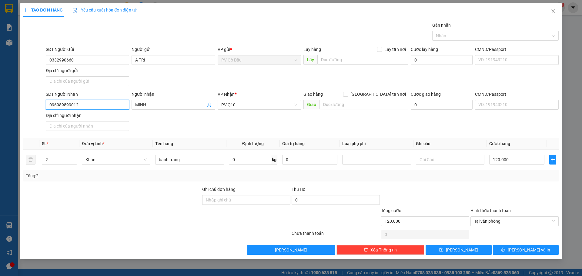
click at [87, 105] on input "096989899012" at bounding box center [87, 105] width 83 height 10
type input "0969898990"
click at [135, 104] on input "MINH" at bounding box center [170, 104] width 70 height 7
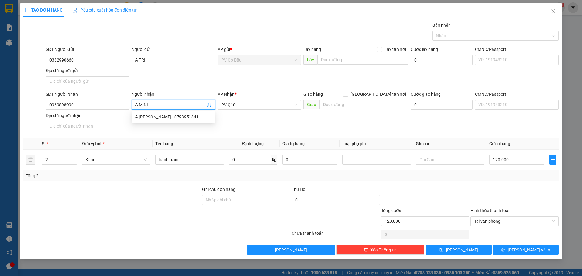
type input "A MINH"
click at [177, 220] on div at bounding box center [112, 217] width 179 height 21
click at [184, 158] on input "banh trang" at bounding box center [189, 160] width 68 height 10
drag, startPoint x: 184, startPoint y: 158, endPoint x: 177, endPoint y: 159, distance: 6.7
click at [155, 157] on input "banh trang" at bounding box center [189, 160] width 68 height 10
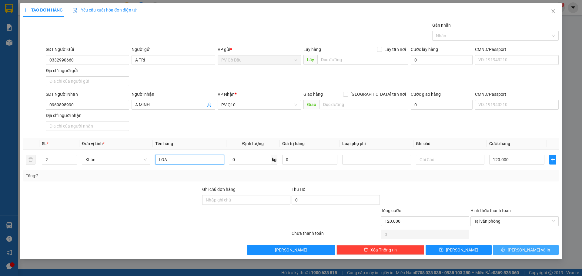
type input "LOA"
click at [522, 249] on span "[PERSON_NAME] và In" at bounding box center [528, 250] width 42 height 7
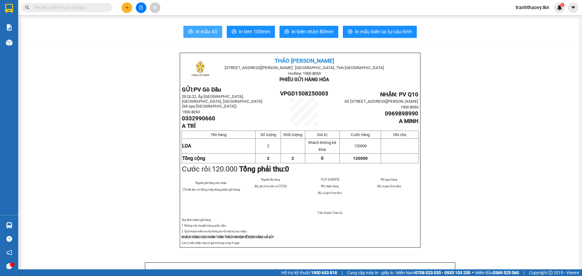
click at [207, 31] on span "In mẫu A5" at bounding box center [206, 32] width 22 height 8
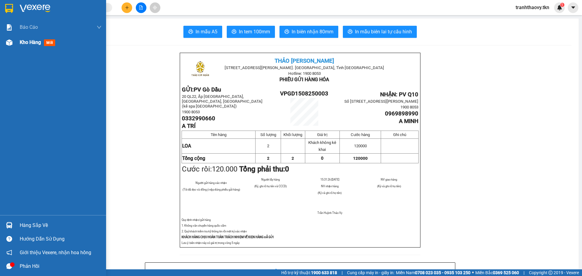
click at [30, 44] on span "Kho hàng" at bounding box center [30, 42] width 21 height 6
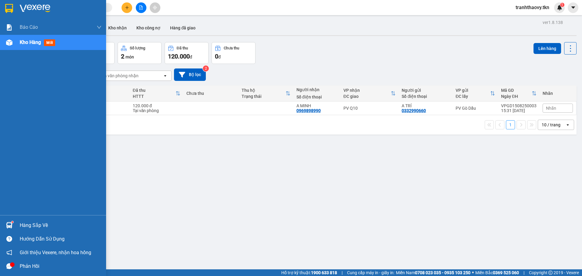
click at [34, 226] on div "Hàng sắp về" at bounding box center [61, 225] width 82 height 9
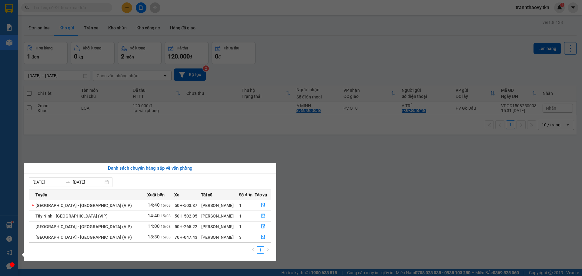
click at [261, 216] on icon "file-done" at bounding box center [263, 216] width 4 height 4
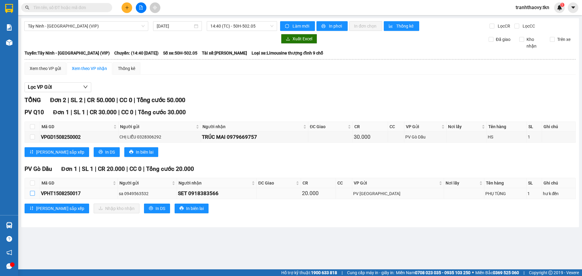
click at [33, 191] on input "checkbox" at bounding box center [32, 193] width 5 height 5
checkbox input "true"
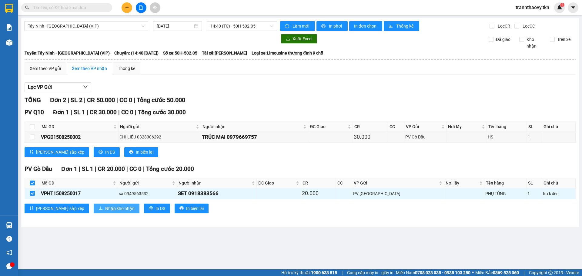
click at [105, 206] on span "Nhập kho nhận" at bounding box center [119, 208] width 29 height 7
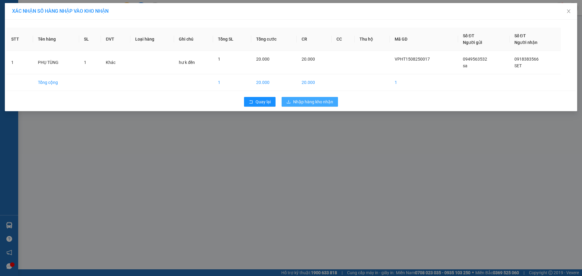
click at [306, 100] on span "Nhập hàng kho nhận" at bounding box center [313, 101] width 40 height 7
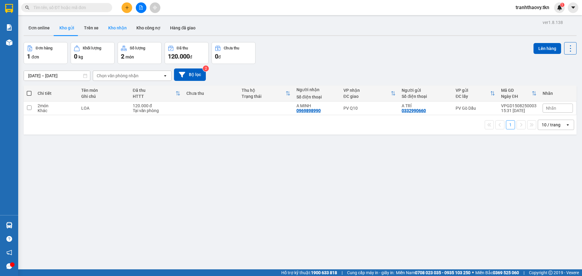
click at [117, 27] on button "Kho nhận" at bounding box center [117, 28] width 28 height 15
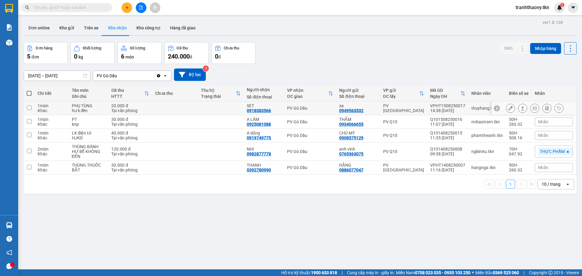
click at [24, 107] on td at bounding box center [29, 108] width 11 height 14
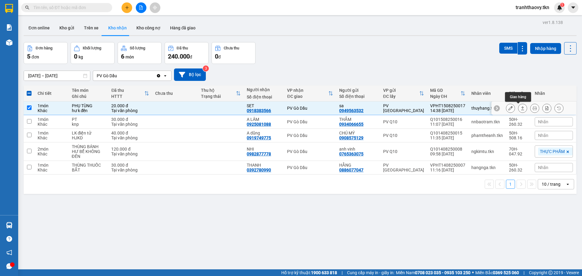
click at [520, 108] on icon at bounding box center [522, 108] width 4 height 4
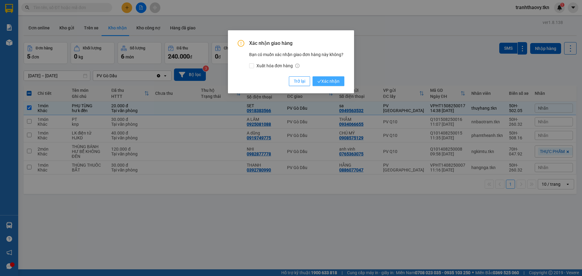
click at [326, 80] on span "Xác nhận" at bounding box center [328, 81] width 22 height 7
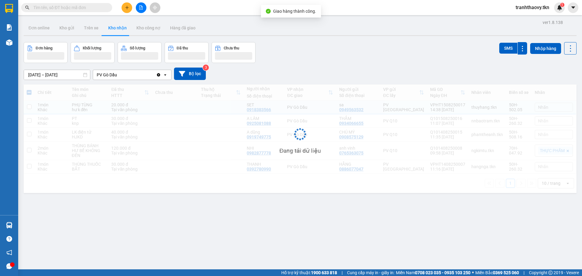
checkbox input "false"
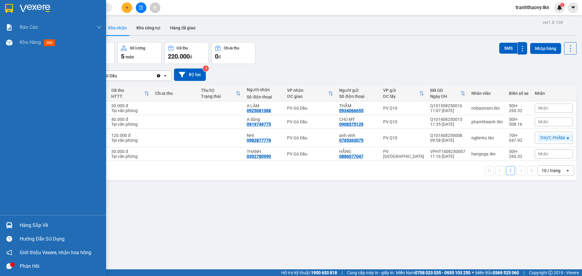
click at [42, 224] on div "Hàng sắp về" at bounding box center [61, 225] width 82 height 9
